Goal: Information Seeking & Learning: Compare options

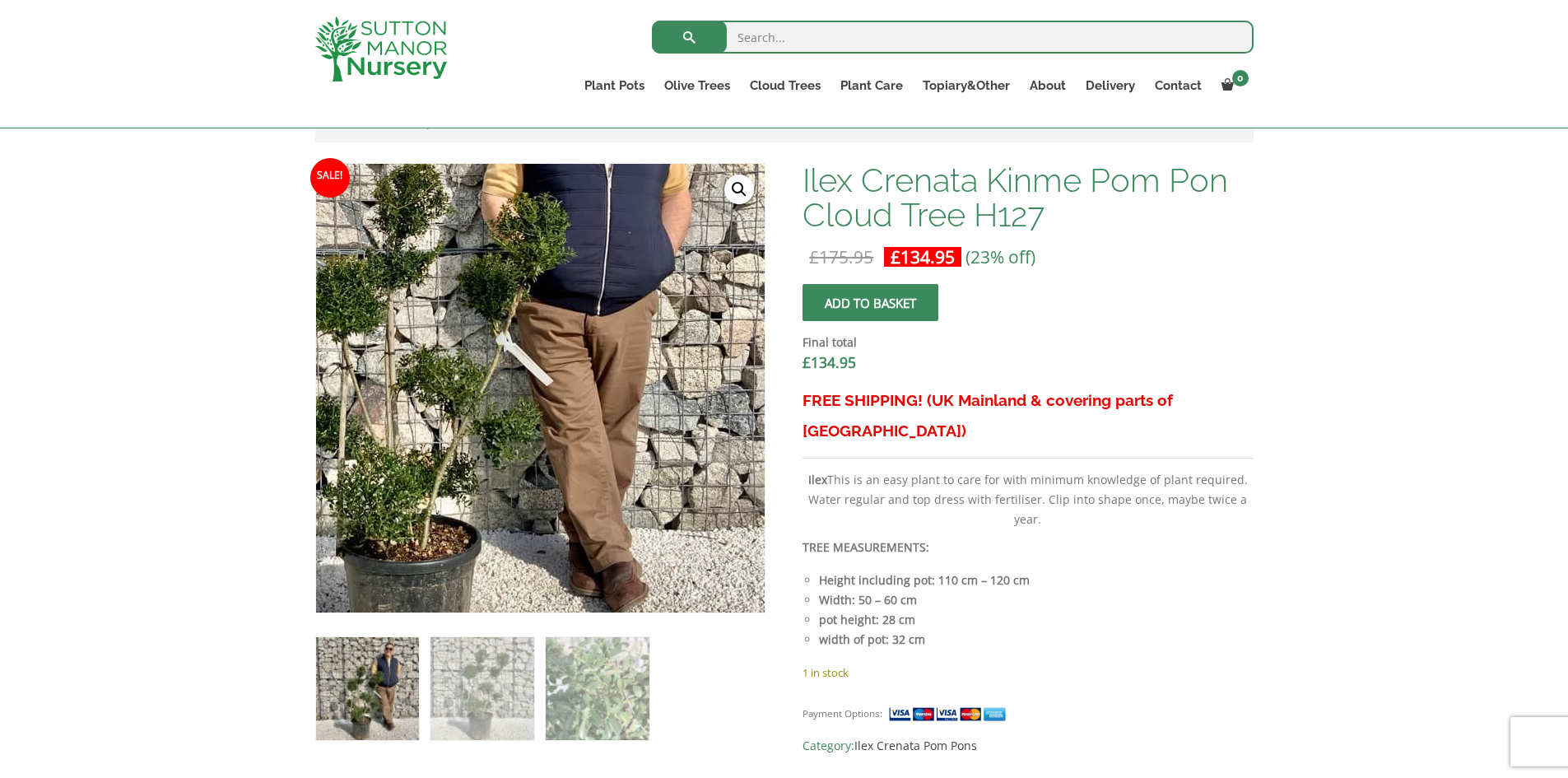
scroll to position [494, 0]
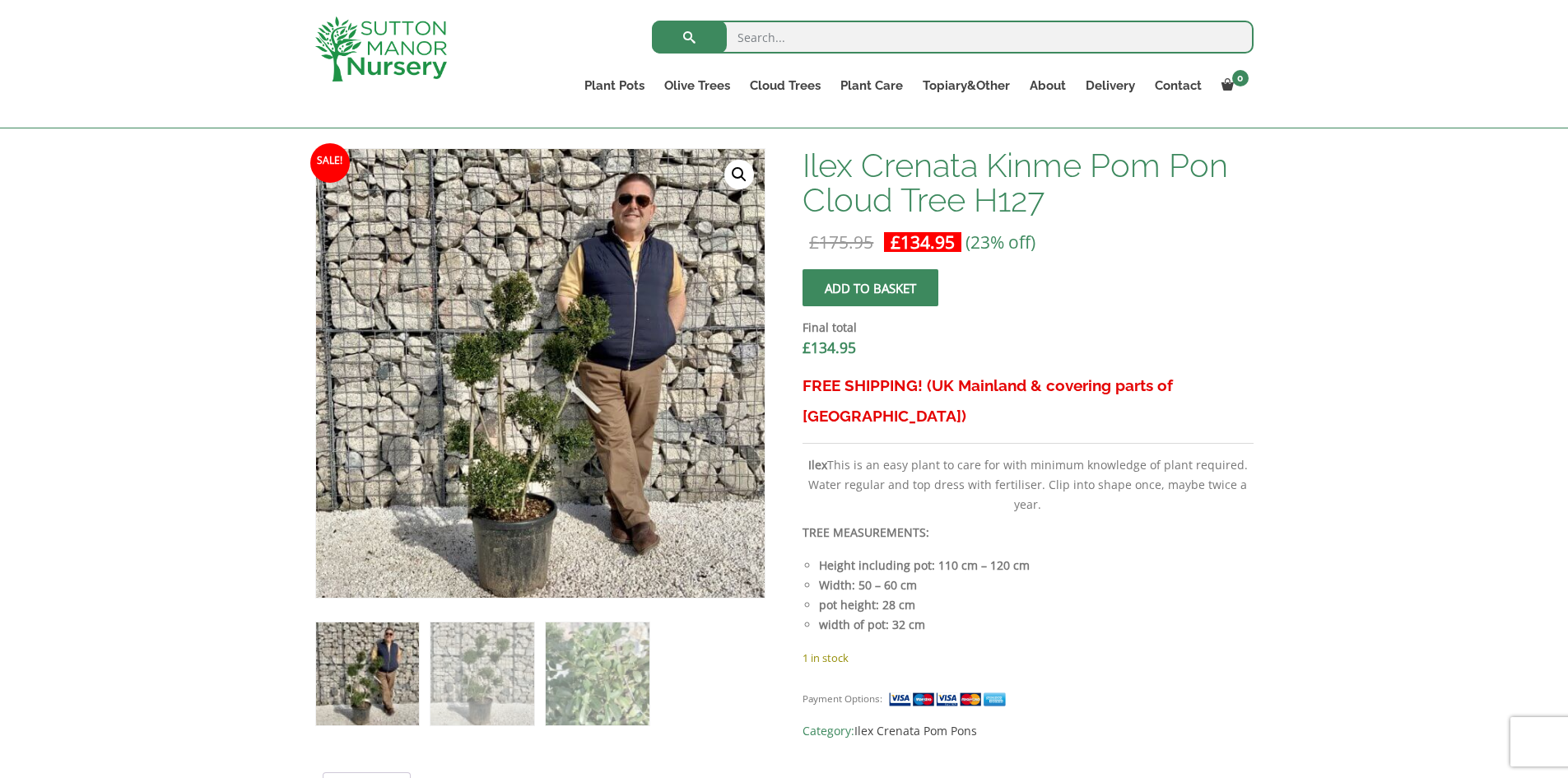
click at [370, 686] on img at bounding box center [368, 673] width 102 height 103
click at [575, 687] on img at bounding box center [597, 673] width 102 height 103
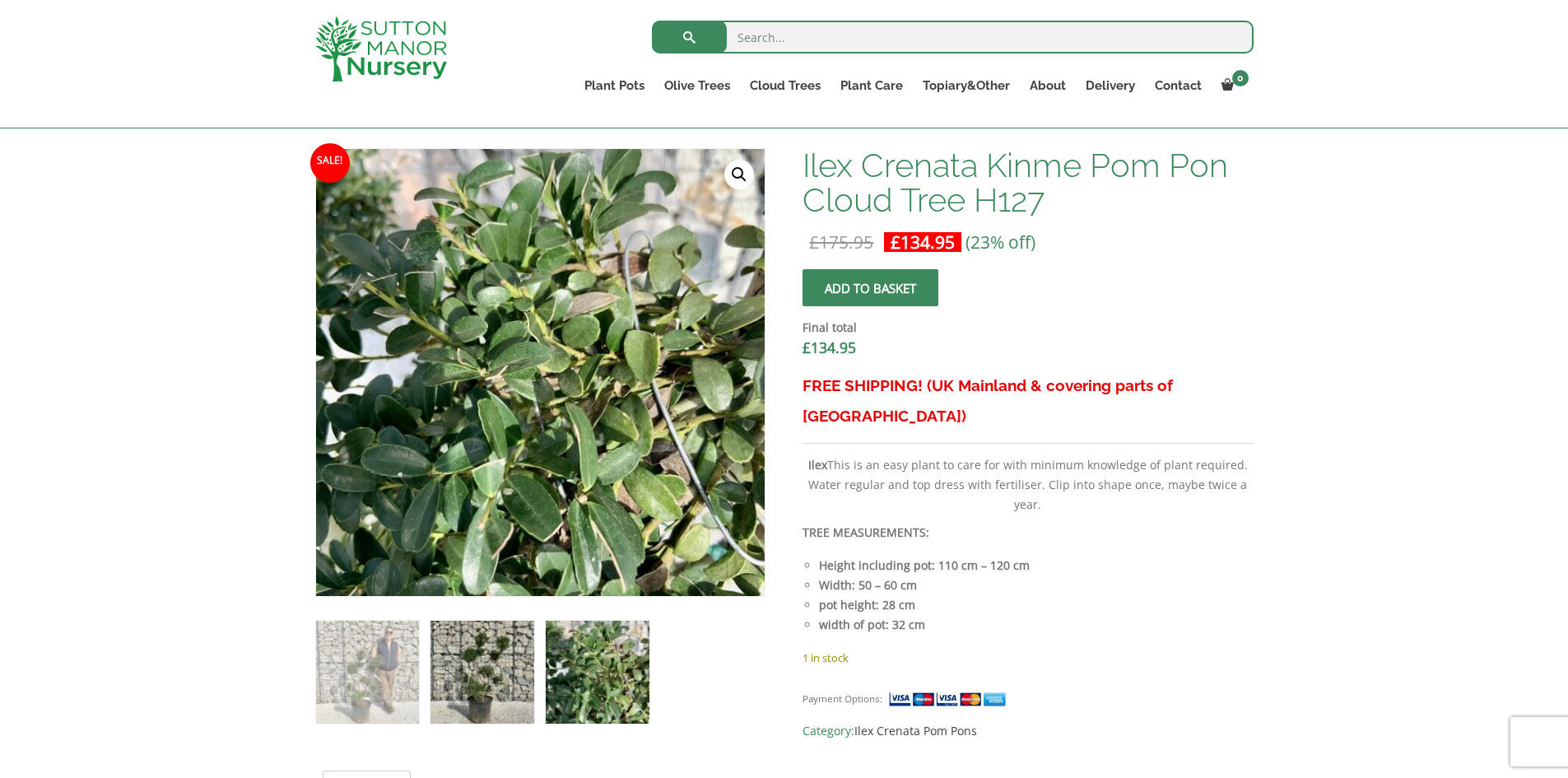
click at [463, 683] on img at bounding box center [482, 672] width 102 height 103
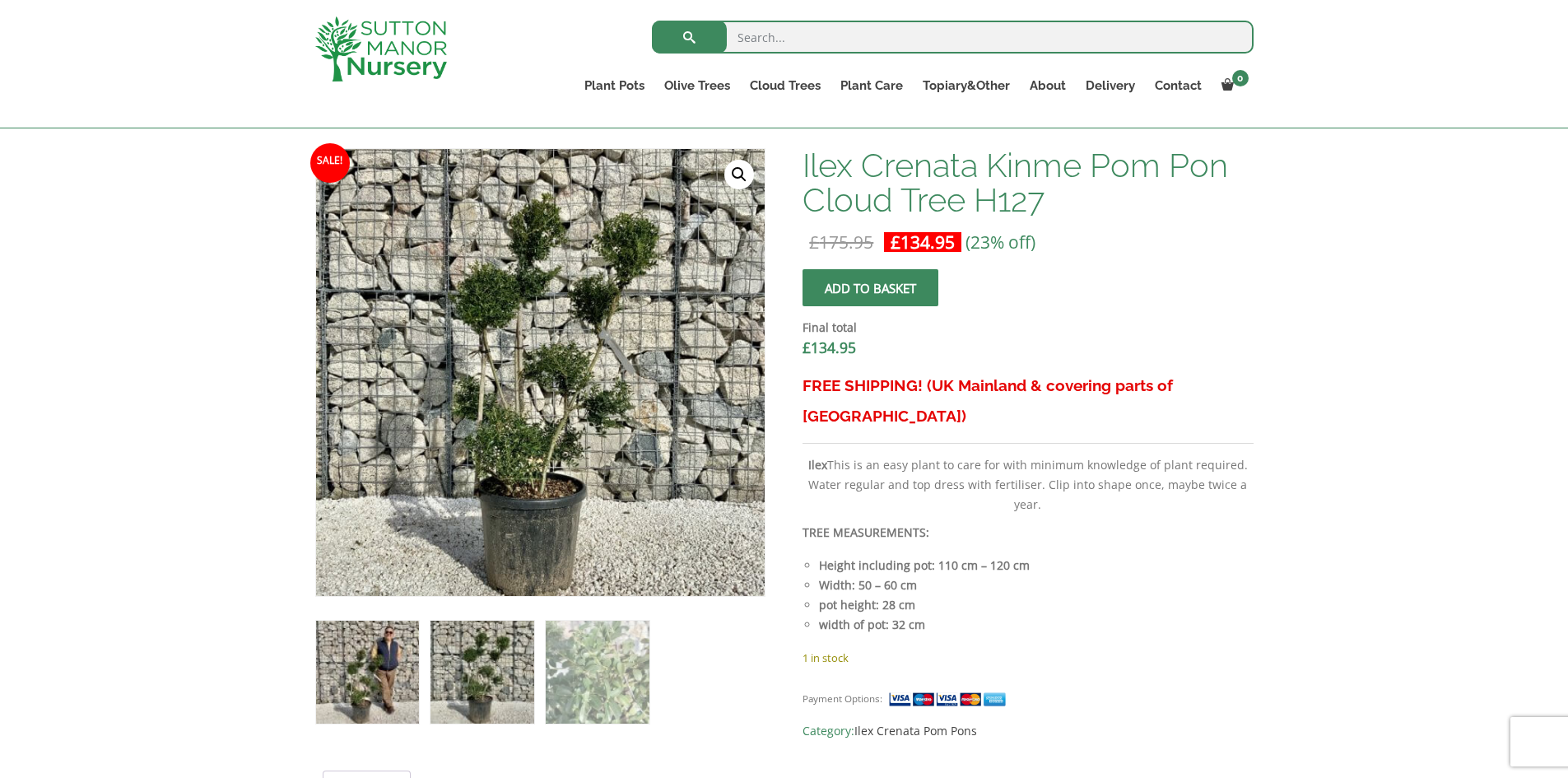
click at [375, 685] on img at bounding box center [368, 672] width 102 height 103
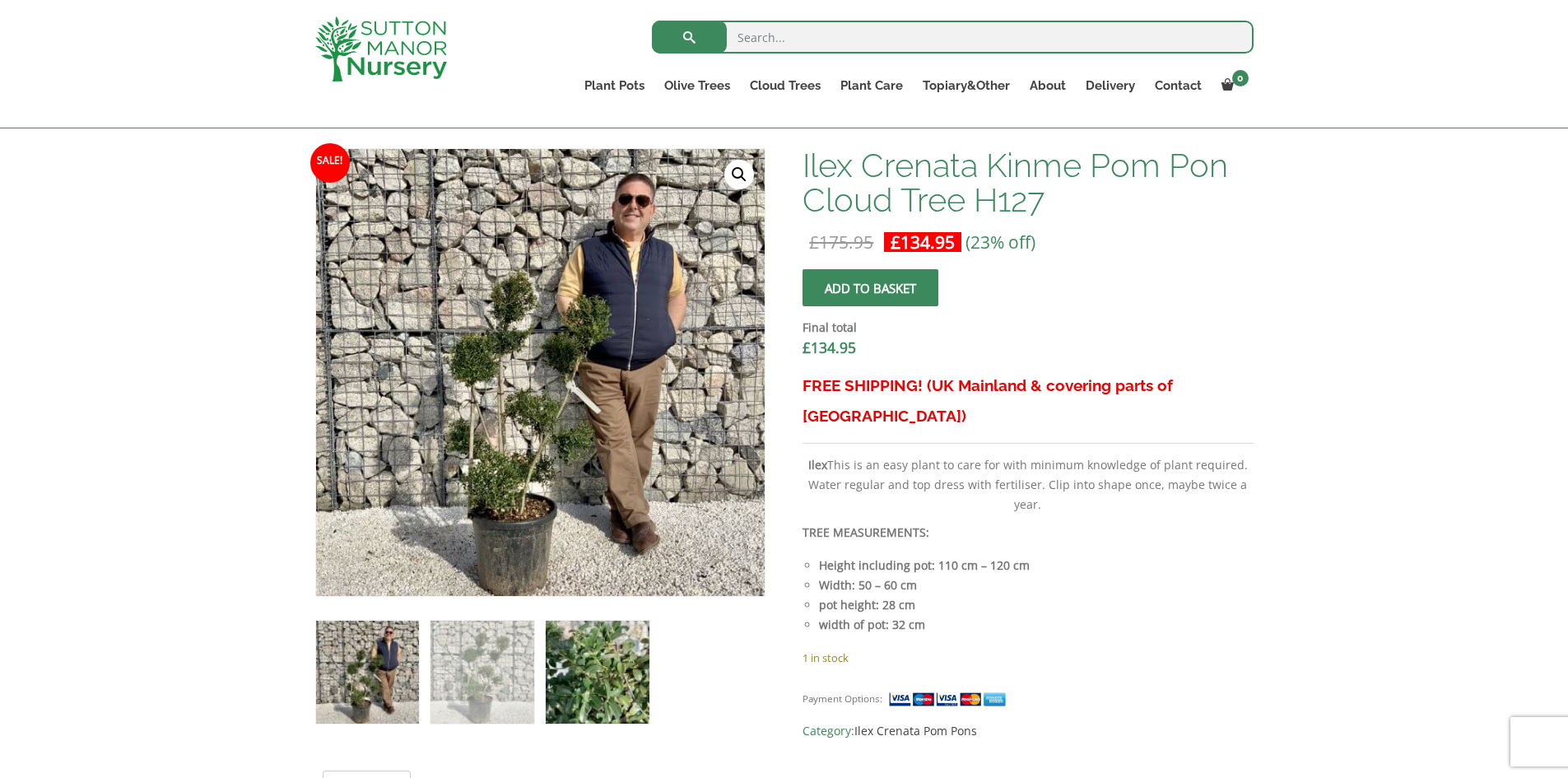
click at [588, 687] on img at bounding box center [597, 672] width 102 height 103
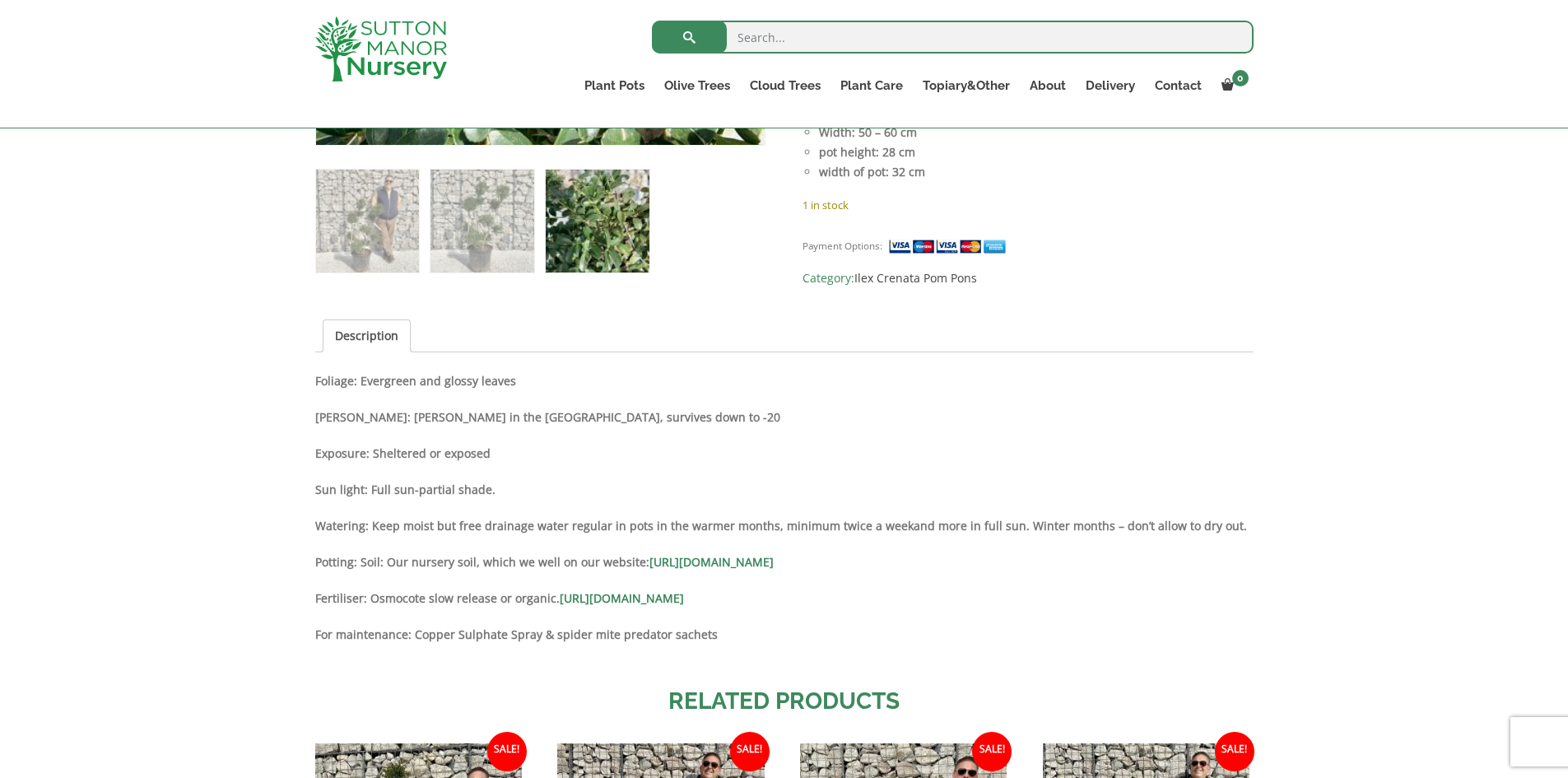
scroll to position [988, 0]
